Goal: Obtain resource: Download file/media

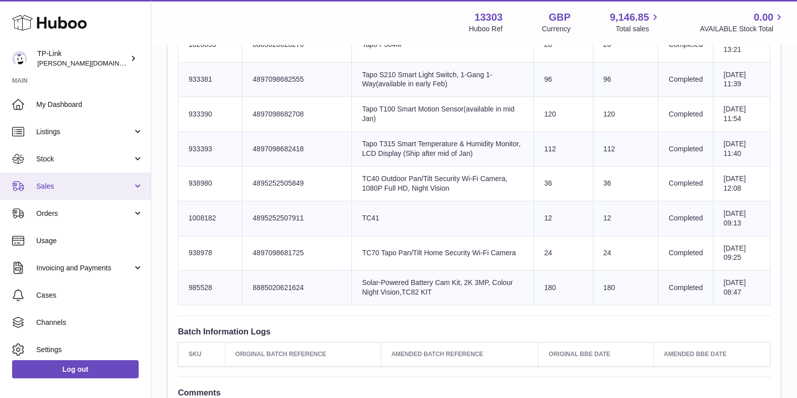
click at [95, 190] on span "Sales" at bounding box center [84, 187] width 96 height 10
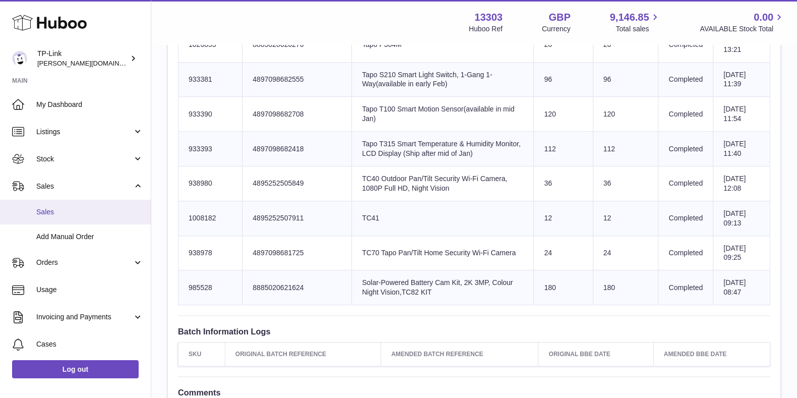
click at [90, 208] on span "Sales" at bounding box center [89, 212] width 107 height 10
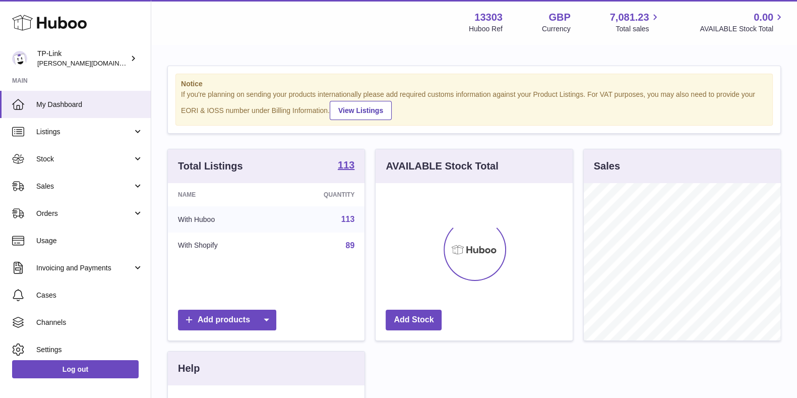
scroll to position [157, 196]
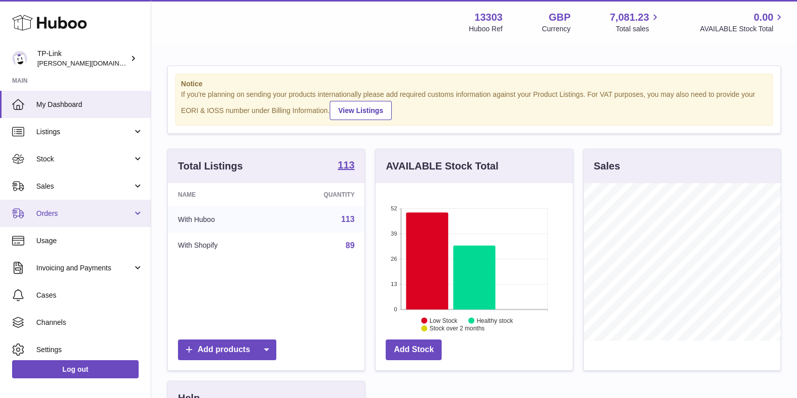
click at [109, 200] on link "Orders" at bounding box center [75, 213] width 151 height 27
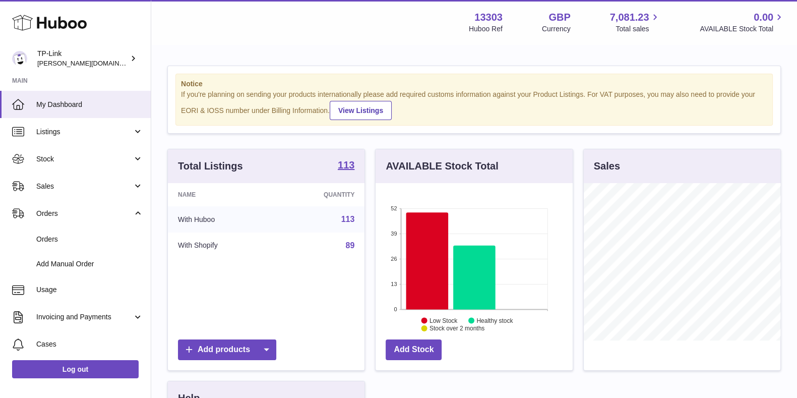
click at [578, 140] on div "Notice If you're planning on sending your products internationally please add r…" at bounding box center [474, 314] width 646 height 538
click at [111, 187] on span "Sales" at bounding box center [84, 187] width 96 height 10
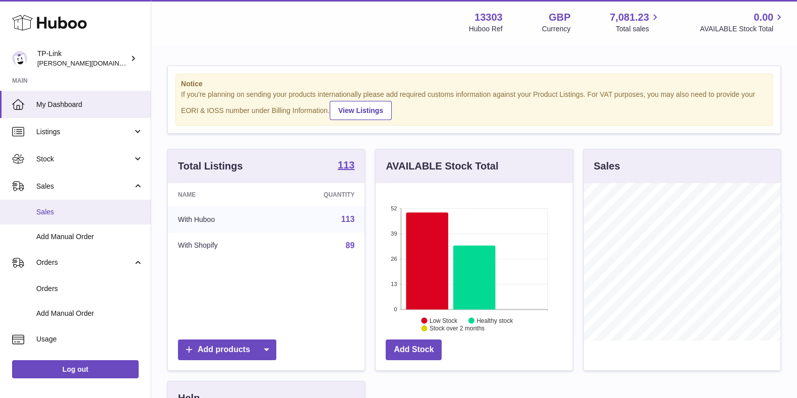
click at [92, 214] on span "Sales" at bounding box center [89, 212] width 107 height 10
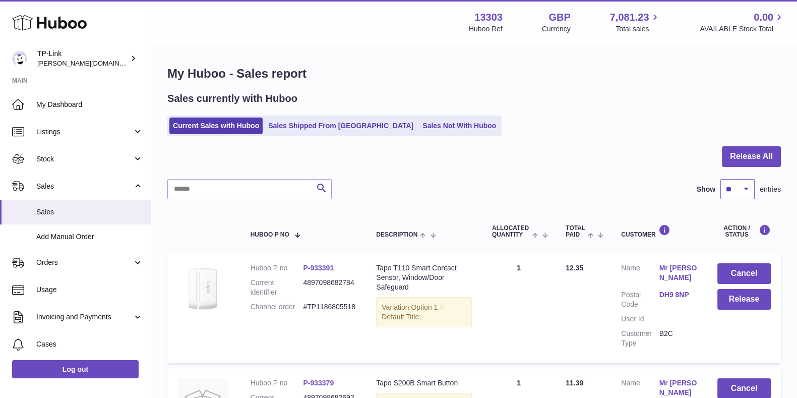
click at [734, 186] on select "** ** ** ***" at bounding box center [738, 189] width 34 height 20
select select "***"
click at [721, 179] on select "** ** ** ***" at bounding box center [738, 189] width 34 height 20
drag, startPoint x: 566, startPoint y: 144, endPoint x: 435, endPoint y: 158, distance: 131.9
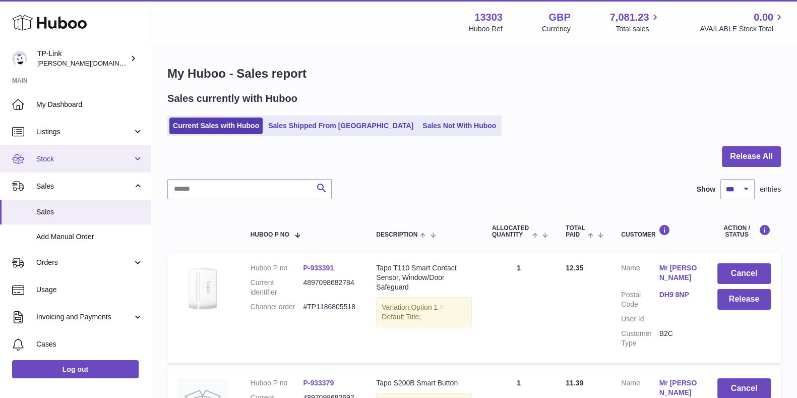
click at [95, 155] on span "Stock" at bounding box center [84, 159] width 96 height 10
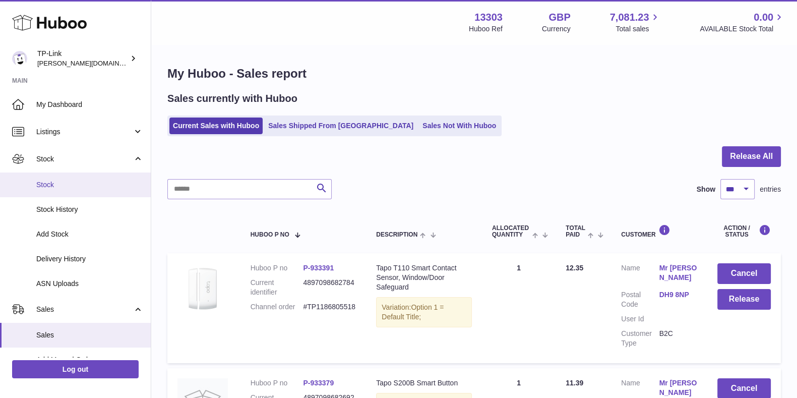
click at [97, 184] on span "Stock" at bounding box center [89, 185] width 107 height 10
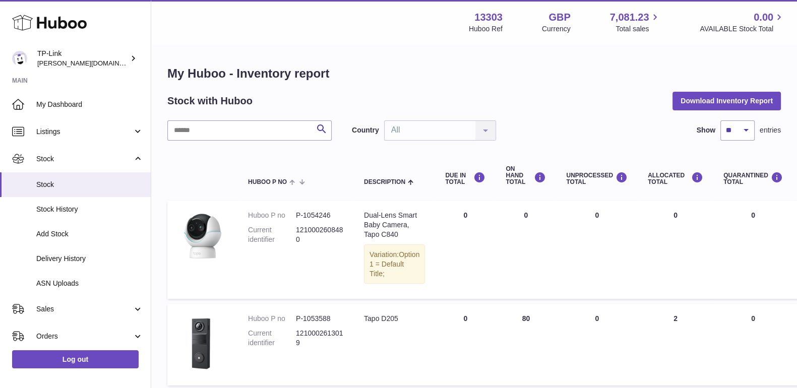
click at [454, 75] on h1 "My Huboo - Inventory report" at bounding box center [474, 74] width 614 height 16
click at [75, 306] on span "Sales" at bounding box center [84, 310] width 96 height 10
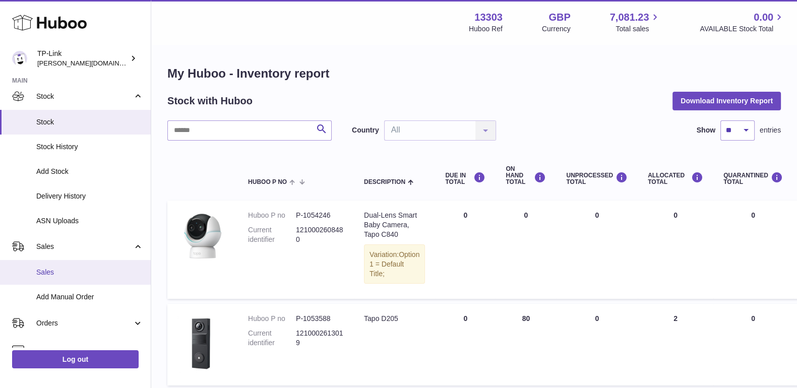
click at [94, 274] on span "Sales" at bounding box center [89, 273] width 107 height 10
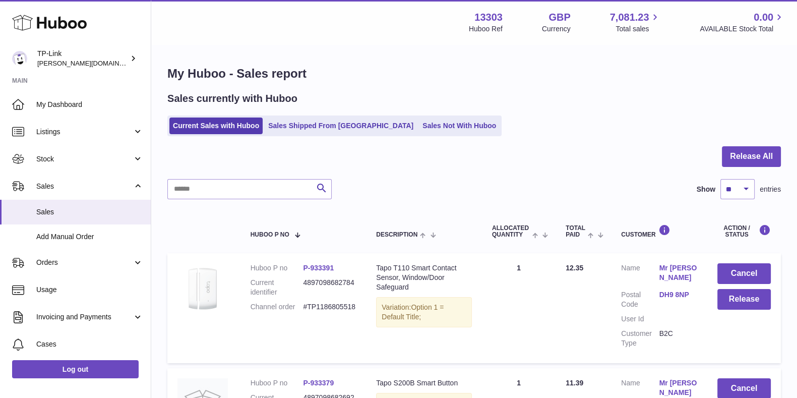
click at [486, 164] on div at bounding box center [474, 162] width 614 height 33
click at [540, 173] on div at bounding box center [474, 162] width 614 height 33
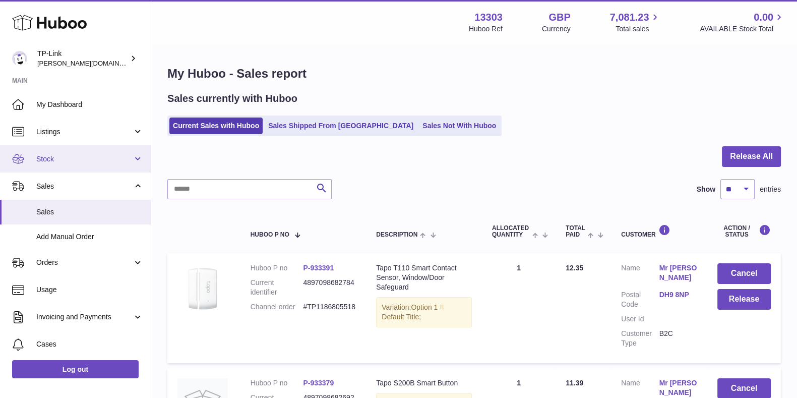
click at [71, 161] on span "Stock" at bounding box center [84, 159] width 96 height 10
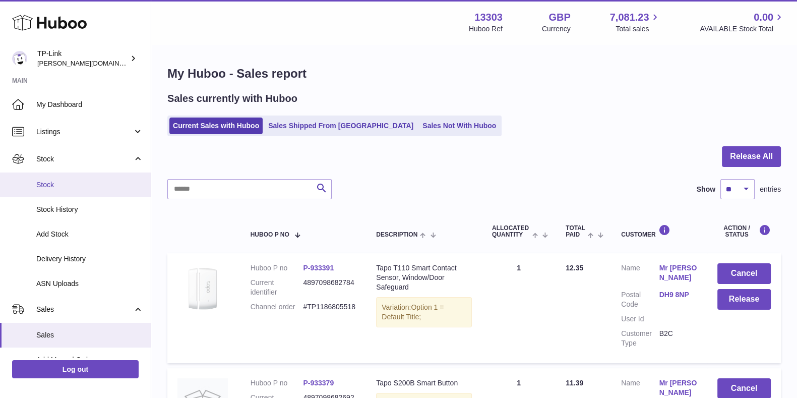
click at [76, 180] on span "Stock" at bounding box center [89, 185] width 107 height 10
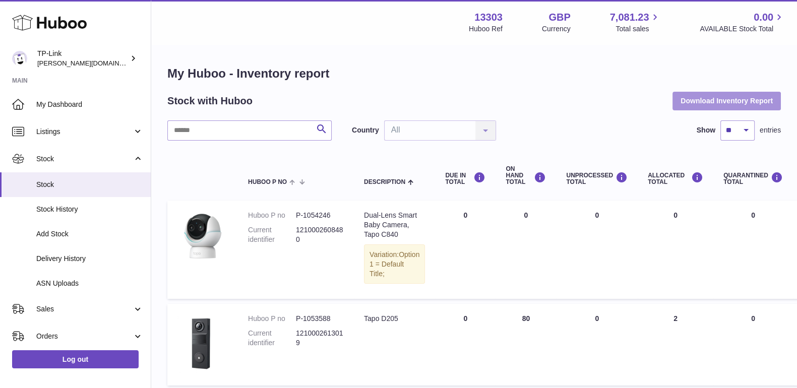
click at [700, 104] on button "Download Inventory Report" at bounding box center [727, 101] width 108 height 18
click at [328, 165] on th "Huboo P no" at bounding box center [296, 176] width 116 height 40
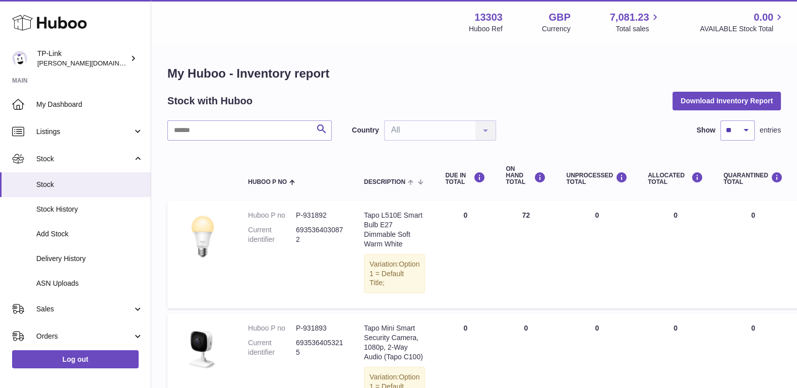
click at [517, 94] on div "Stock with Huboo Download Inventory Report" at bounding box center [474, 101] width 614 height 18
click at [378, 36] on div "Menu Huboo 13303 Huboo Ref GBP Currency 7,081.23 Total sales 0.00 AVAILABLE Sto…" at bounding box center [474, 22] width 646 height 44
click at [598, 124] on div "Search Country All All No elements found. Consider changing the search query. L…" at bounding box center [474, 131] width 614 height 20
